Goal: Transaction & Acquisition: Register for event/course

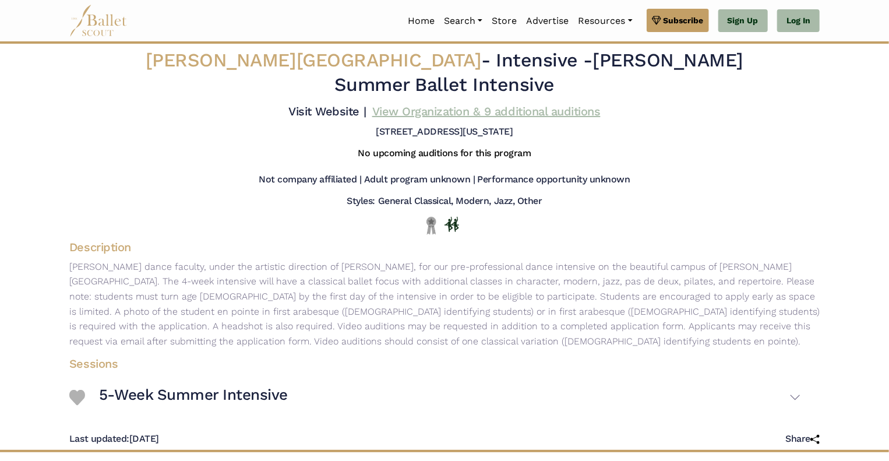
click at [549, 104] on link "View Organization & 9 additional auditions" at bounding box center [486, 111] width 228 height 14
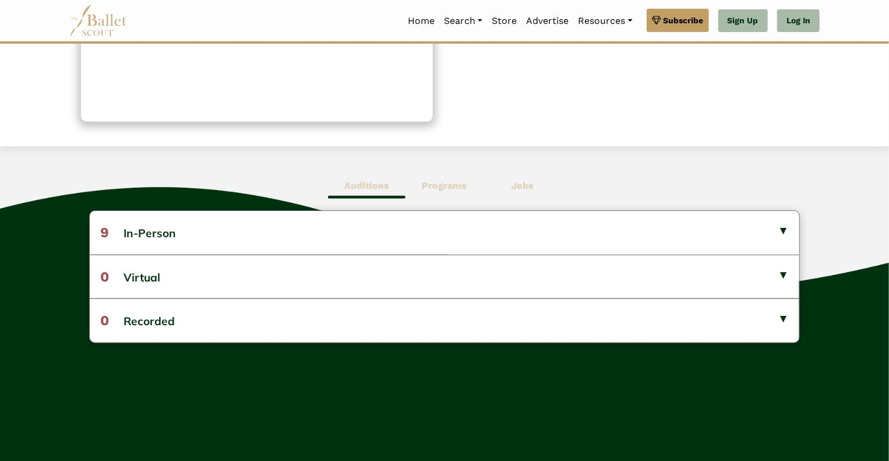
scroll to position [203, 0]
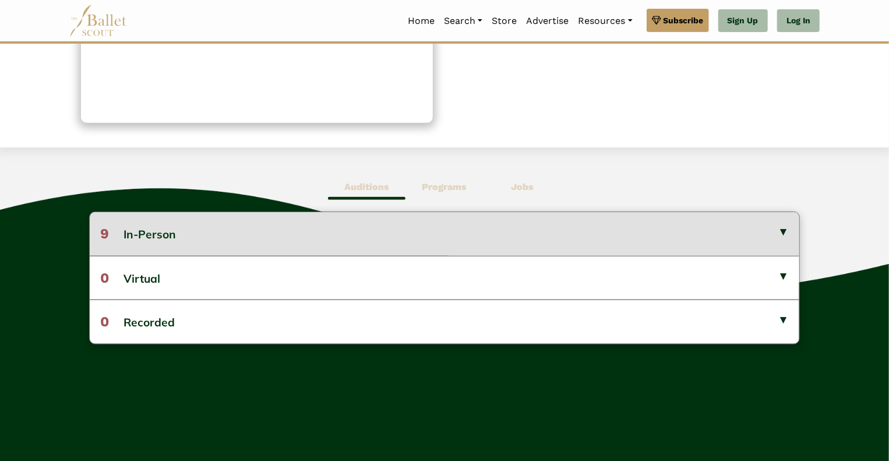
click at [501, 239] on button "9 In-Person" at bounding box center [445, 233] width 711 height 43
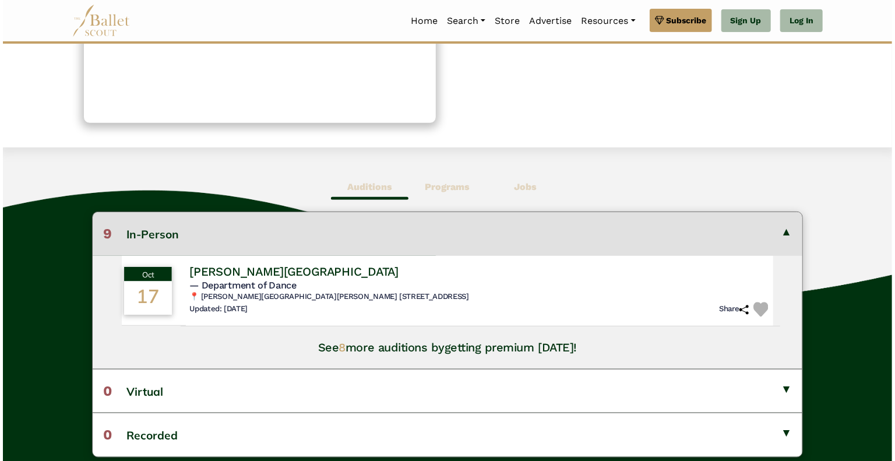
scroll to position [218, 0]
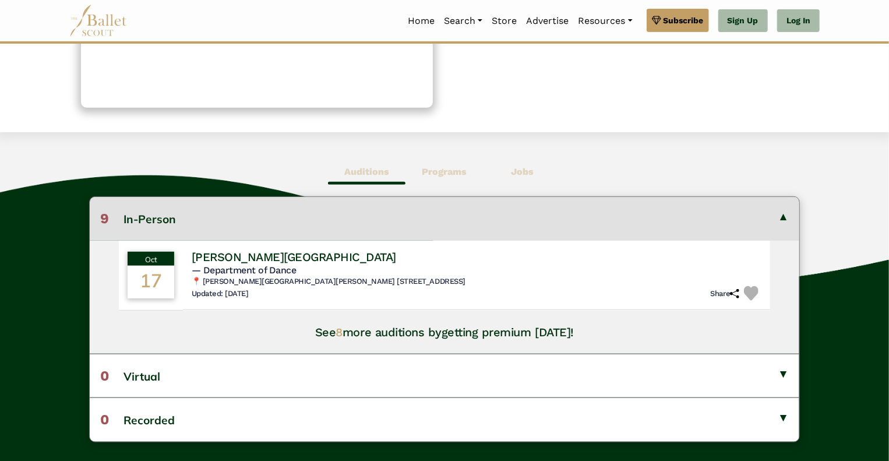
click at [469, 208] on button "9 In-Person" at bounding box center [445, 218] width 711 height 43
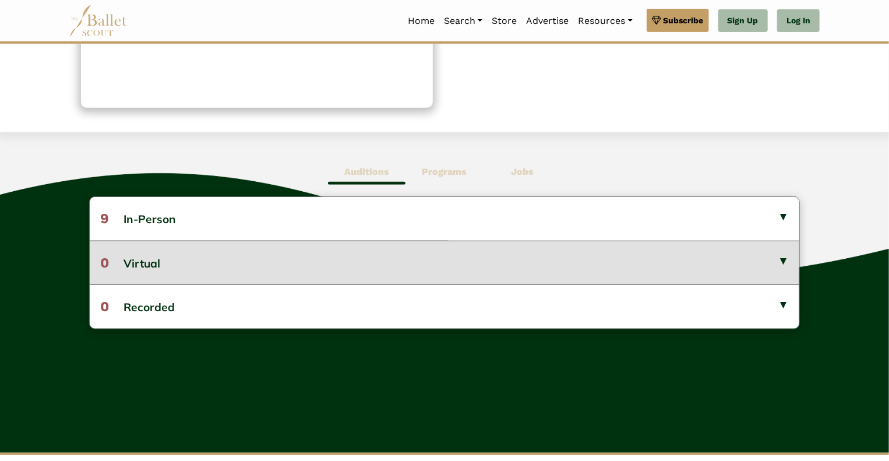
click at [435, 269] on button "0 Virtual" at bounding box center [445, 263] width 711 height 44
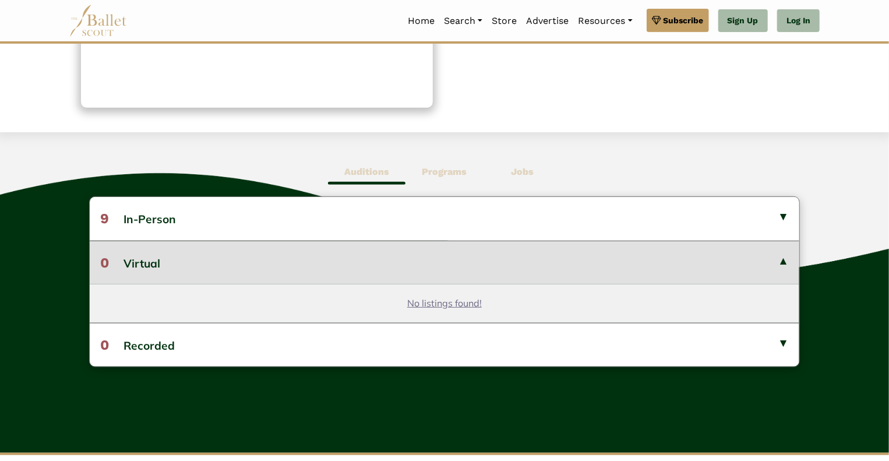
click at [463, 180] on span "Programs" at bounding box center [445, 172] width 78 height 27
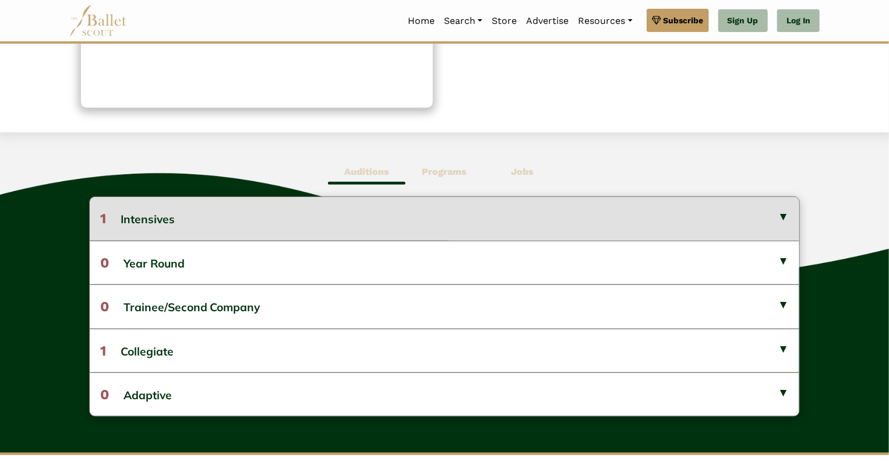
click at [367, 212] on button "1 Intensives" at bounding box center [445, 218] width 711 height 43
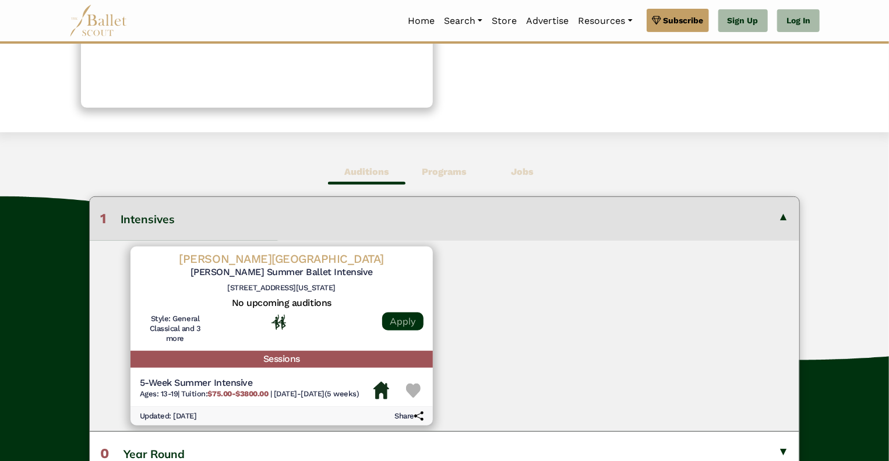
click at [393, 318] on link "Apply" at bounding box center [402, 321] width 41 height 18
